Goal: Task Accomplishment & Management: Use online tool/utility

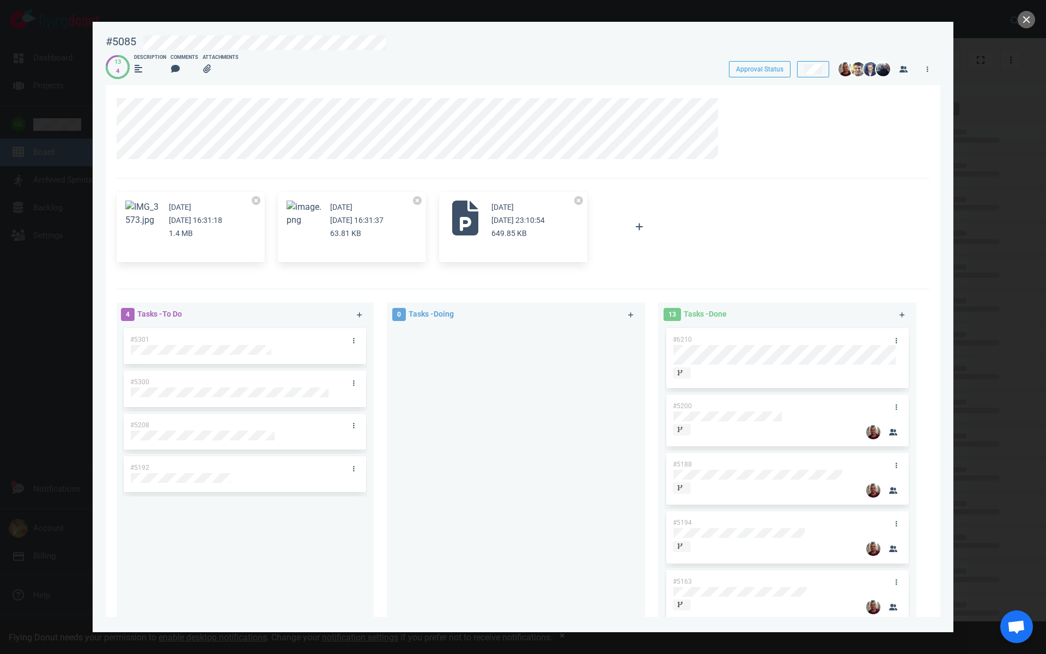
click at [1018, 25] on div at bounding box center [523, 327] width 1046 height 654
click at [1038, 21] on div at bounding box center [523, 327] width 1046 height 654
click at [1027, 21] on button "close" at bounding box center [1026, 19] width 17 height 17
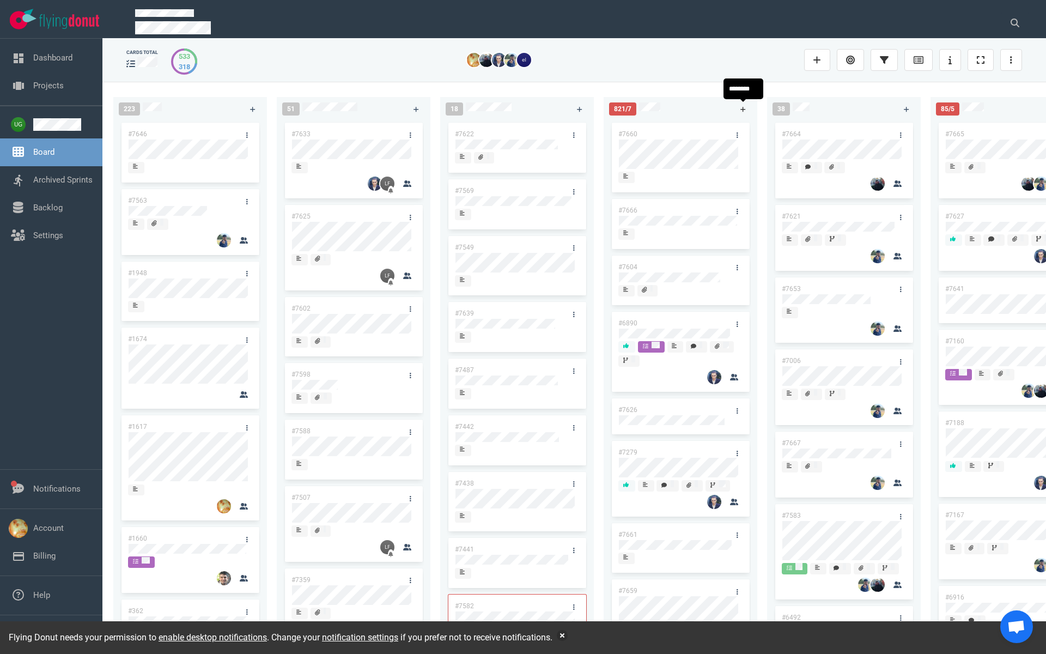
click at [748, 108] on link at bounding box center [742, 109] width 17 height 14
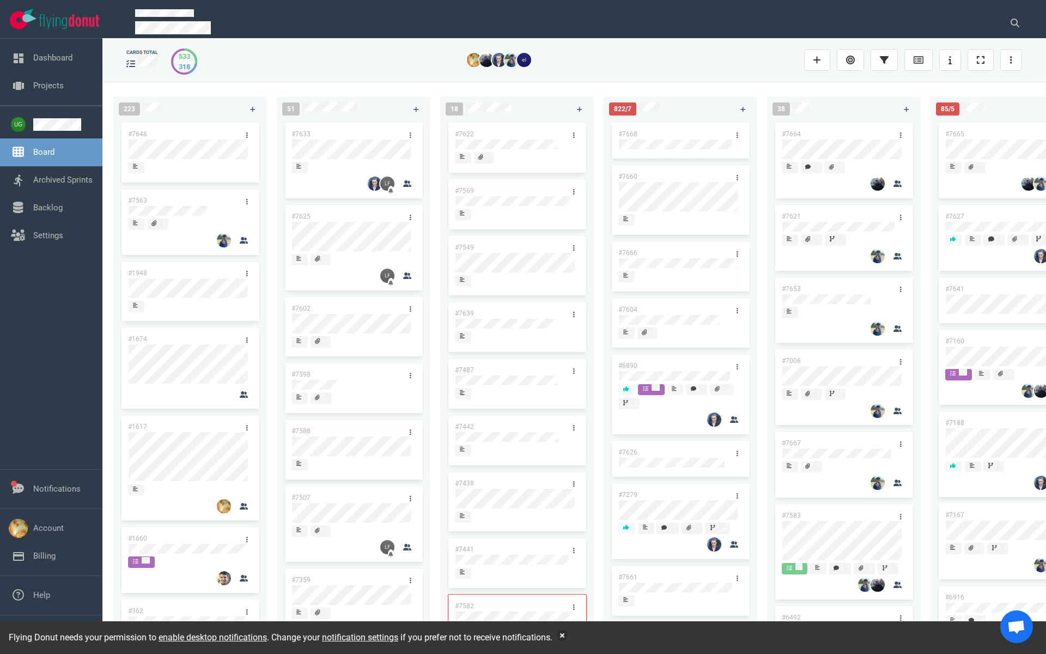
click at [627, 131] on link "#7668" at bounding box center [627, 134] width 19 height 8
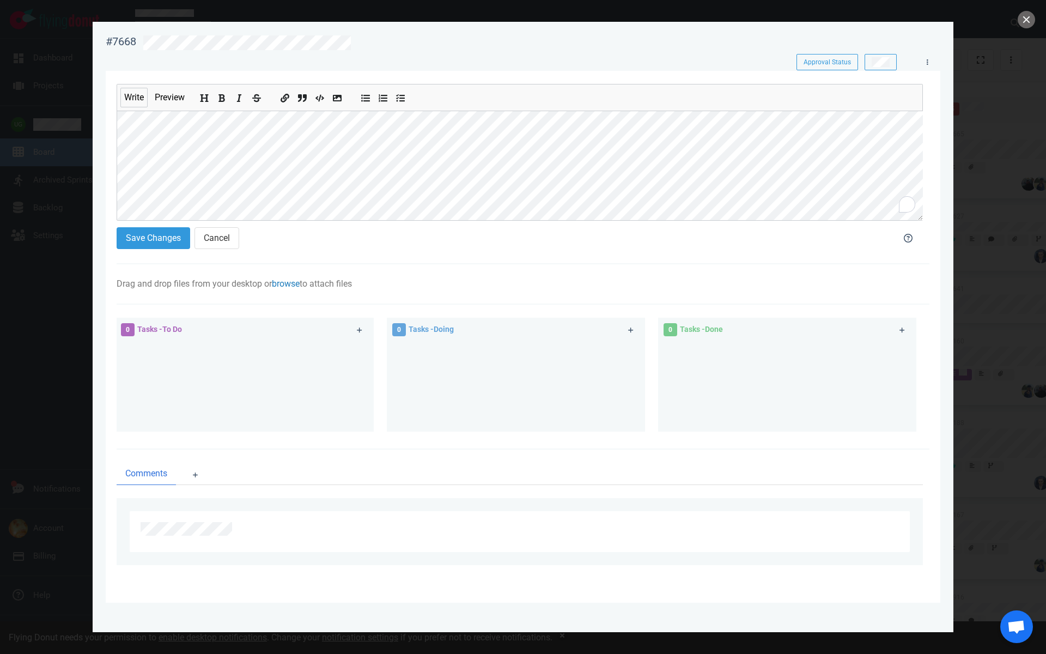
click at [292, 285] on link "browse" at bounding box center [286, 283] width 28 height 10
click at [319, 319] on link "Computer" at bounding box center [344, 321] width 105 height 18
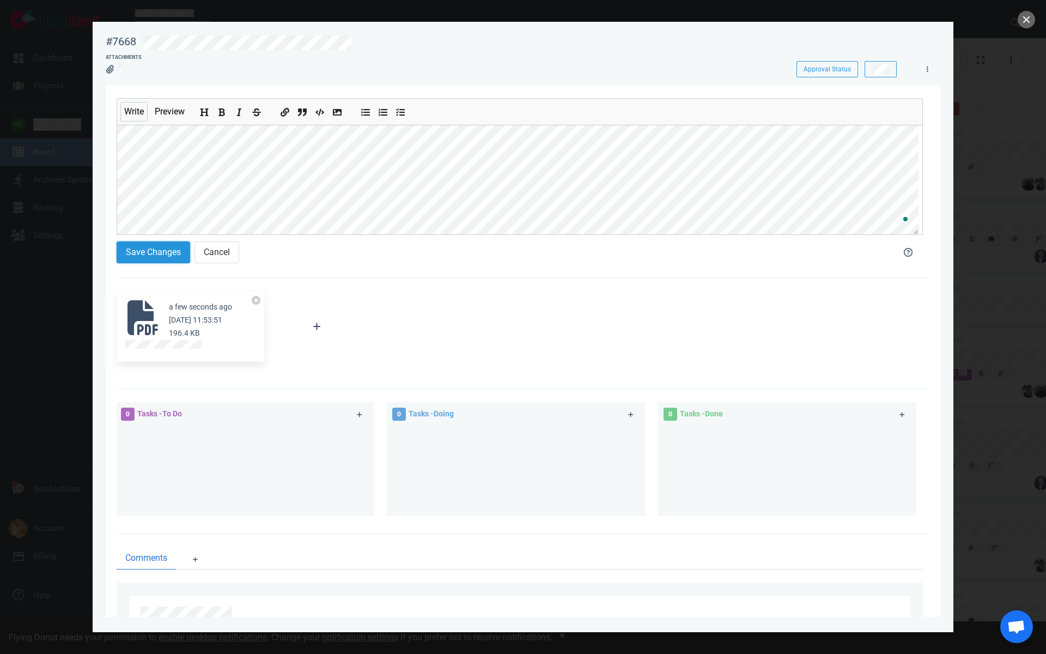
click at [176, 247] on button "Save Changes" at bounding box center [154, 252] width 74 height 22
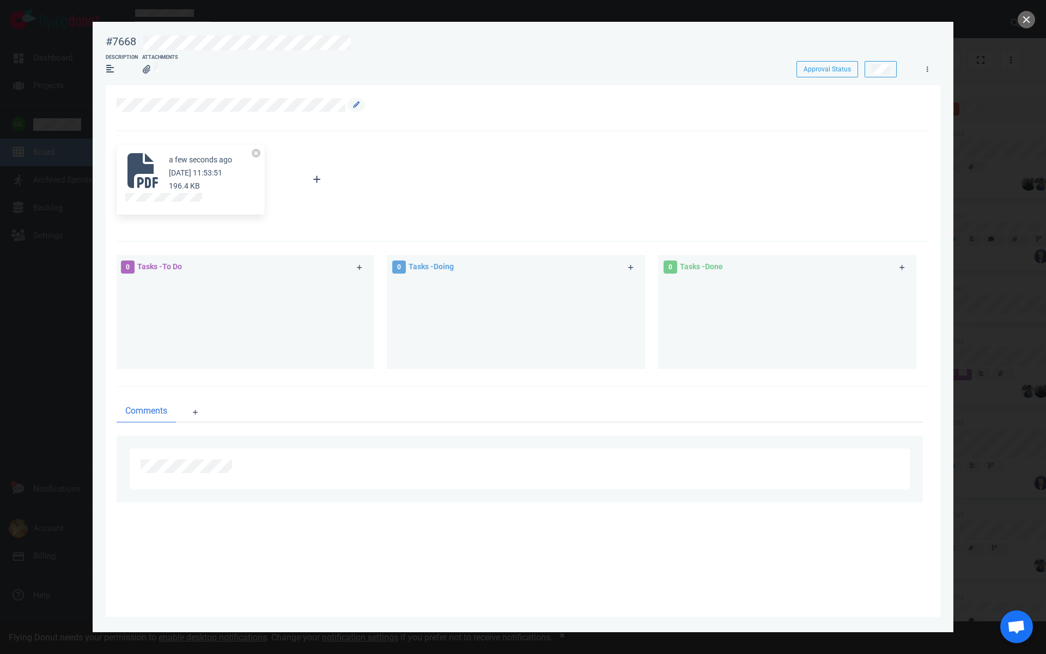
click at [358, 117] on div at bounding box center [520, 107] width 806 height 19
drag, startPoint x: 378, startPoint y: 50, endPoint x: 90, endPoint y: 32, distance: 288.7
click at [90, 32] on div "#7668 Approval Status Description Attachments Approval Status 2 minutes ago [DA…" at bounding box center [523, 327] width 1046 height 654
copy div "#7668"
click at [356, 108] on link at bounding box center [356, 105] width 17 height 14
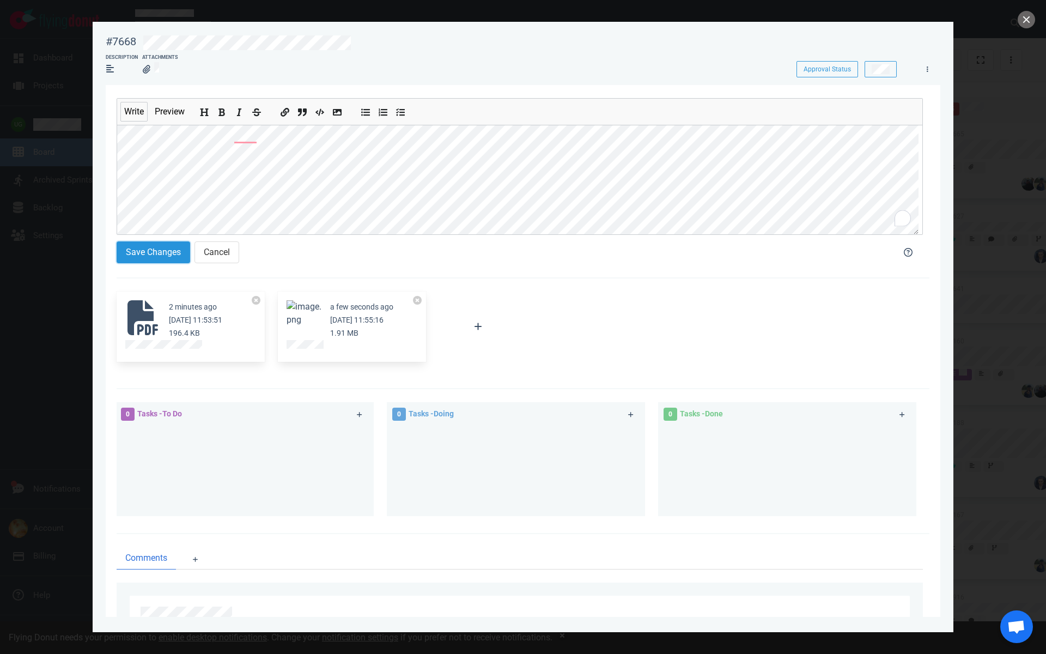
click at [160, 247] on button "Save Changes" at bounding box center [154, 252] width 74 height 22
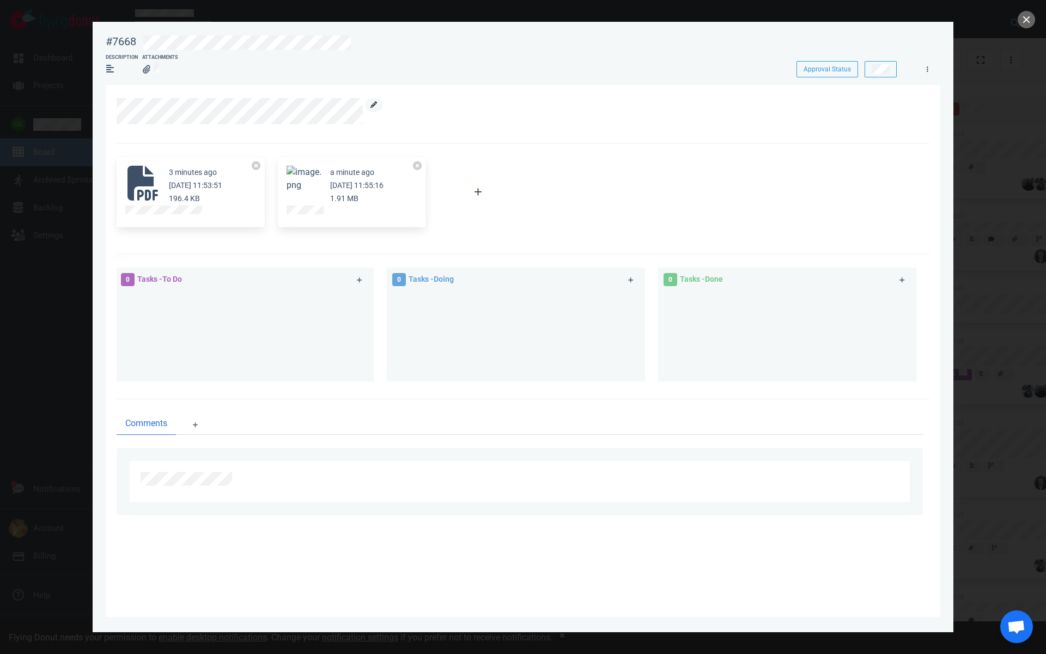
click at [380, 106] on link at bounding box center [373, 105] width 17 height 14
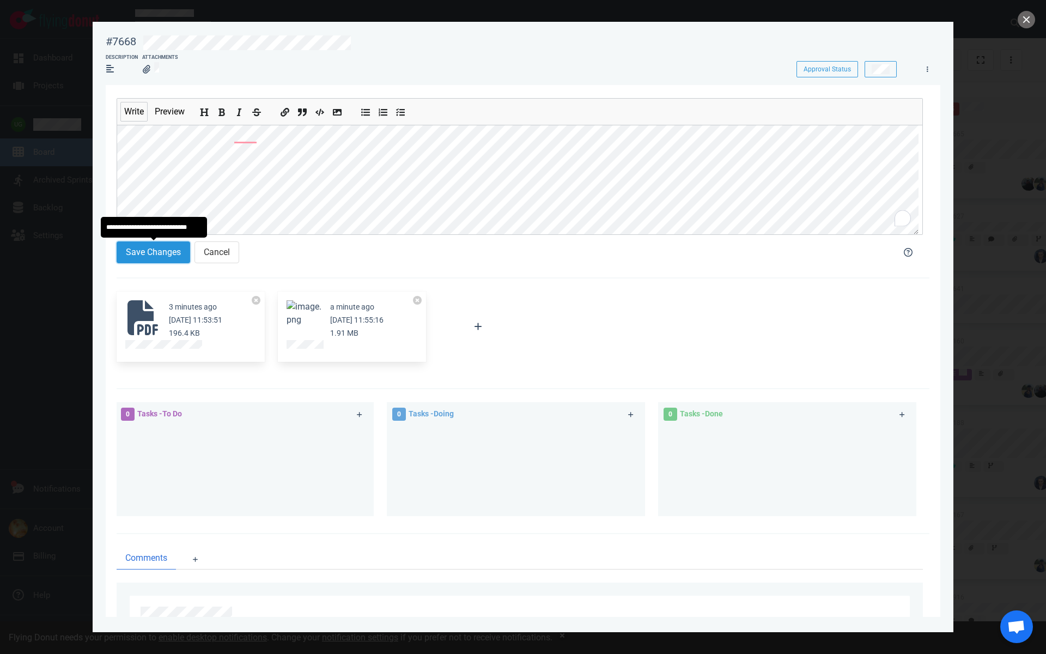
click at [167, 252] on button "Save Changes" at bounding box center [154, 252] width 74 height 22
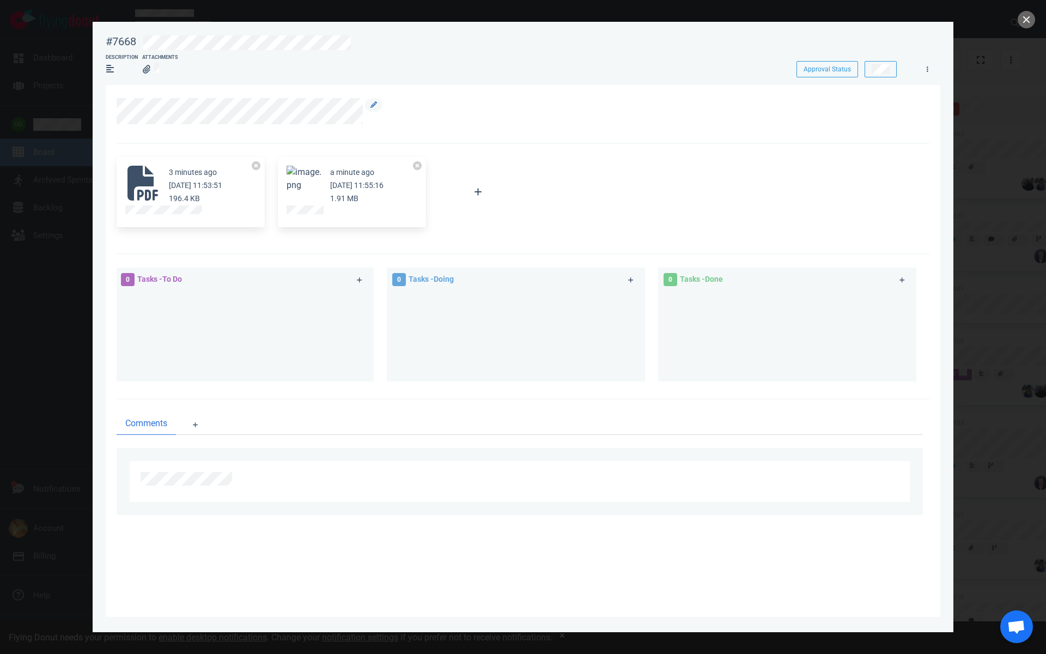
click at [382, 105] on div at bounding box center [517, 111] width 801 height 26
click at [373, 105] on icon at bounding box center [373, 104] width 7 height 7
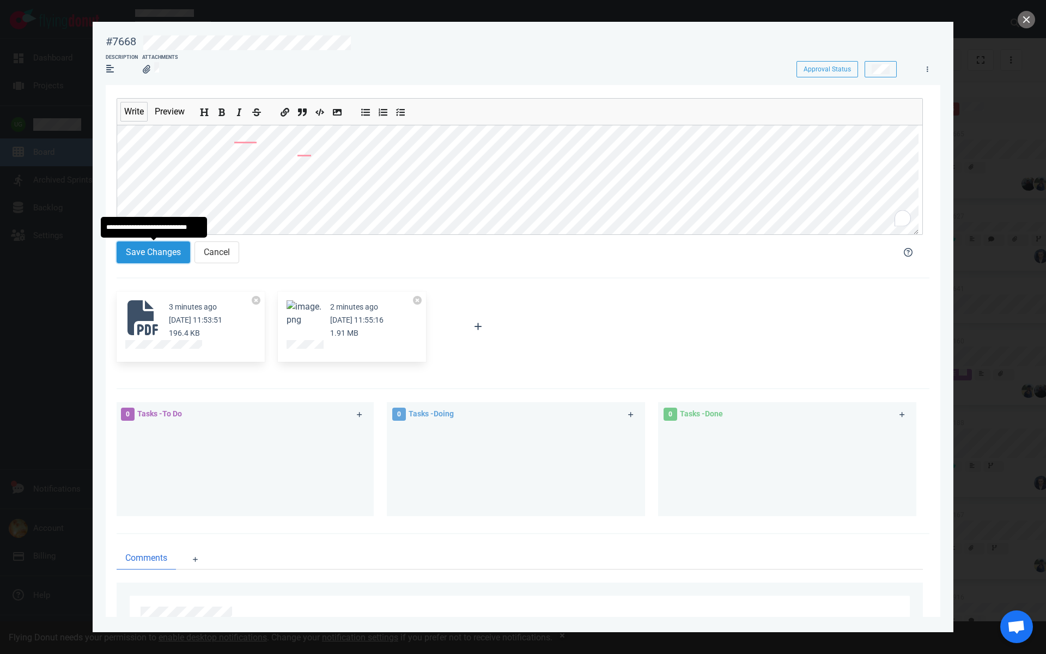
click at [158, 255] on button "Save Changes" at bounding box center [154, 252] width 74 height 22
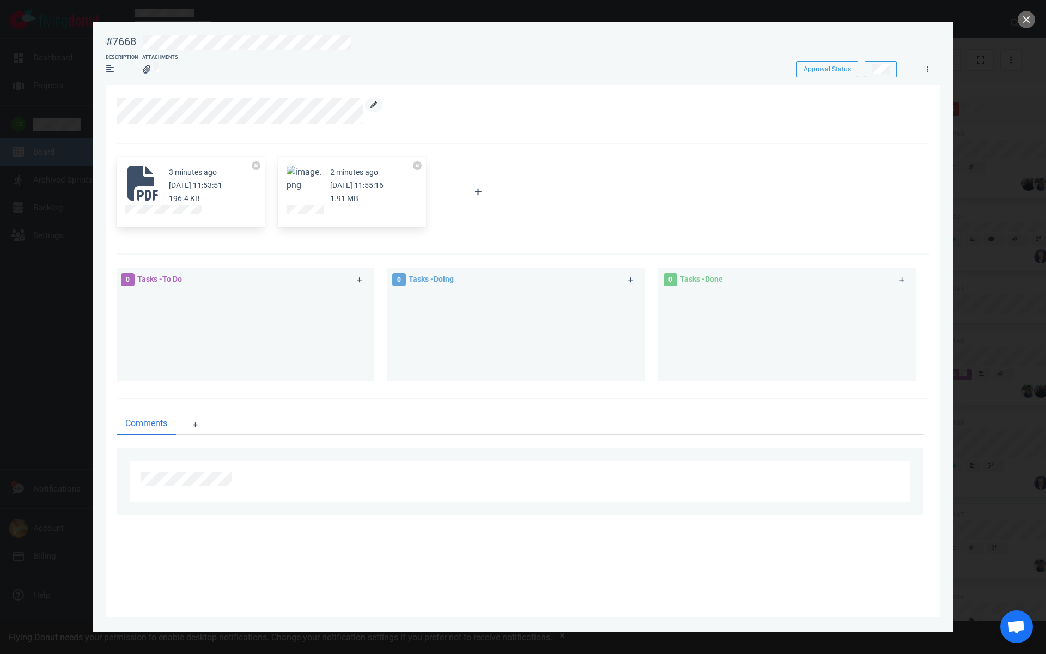
click at [374, 107] on icon at bounding box center [373, 104] width 7 height 7
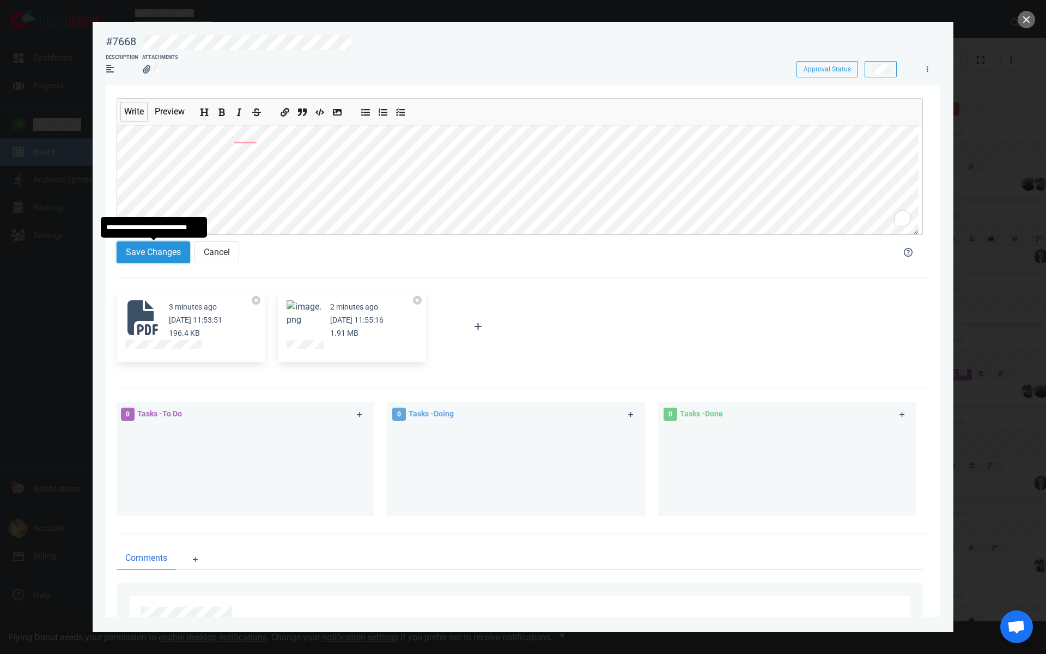
click at [157, 253] on button "Save Changes" at bounding box center [154, 252] width 74 height 22
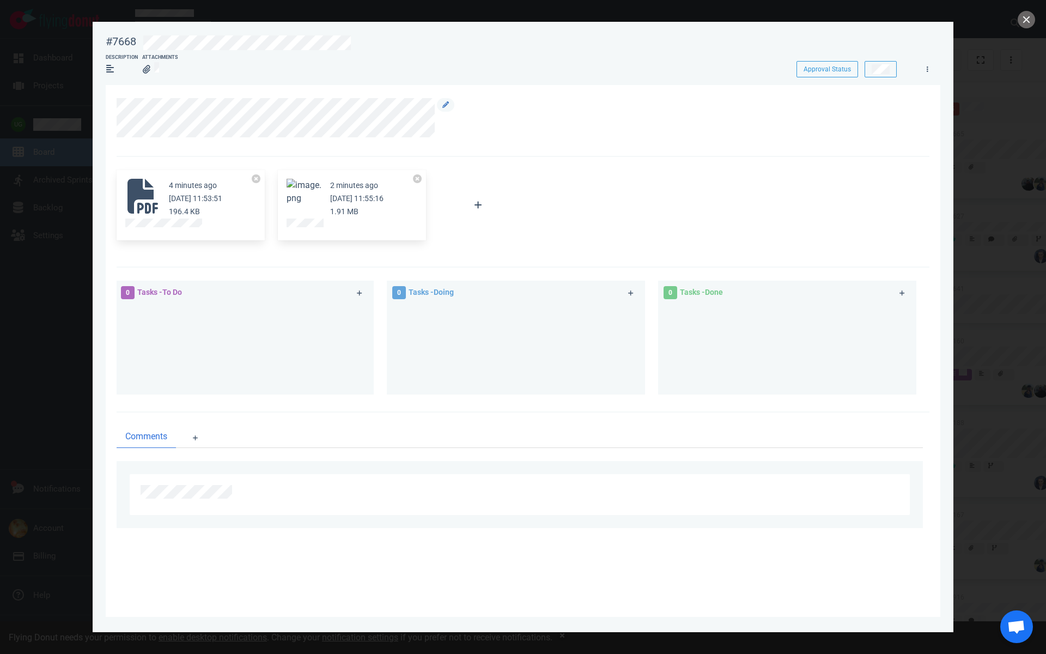
click at [126, 125] on div at bounding box center [517, 117] width 801 height 39
copy section
